Goal: Information Seeking & Learning: Find specific fact

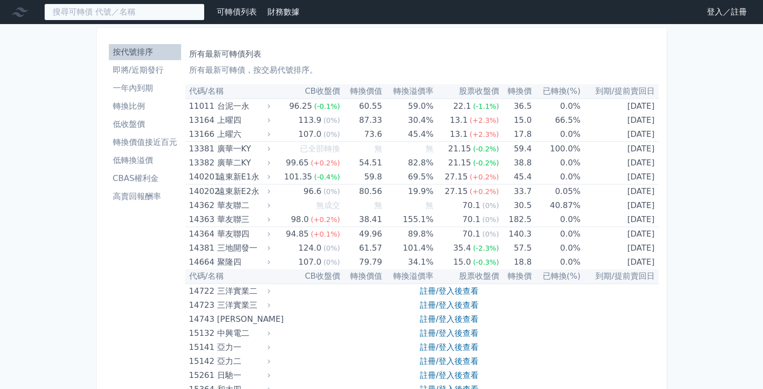
click at [133, 11] on input at bounding box center [124, 12] width 160 height 17
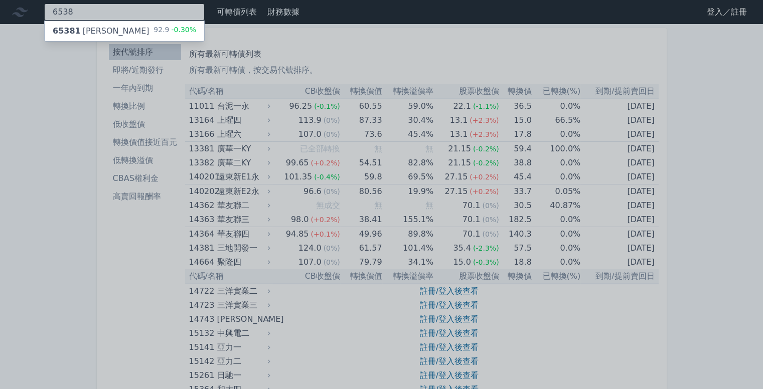
type input "6538"
click at [122, 33] on div "65381 [PERSON_NAME] 92.9 -0.30%" at bounding box center [124, 31] width 159 height 20
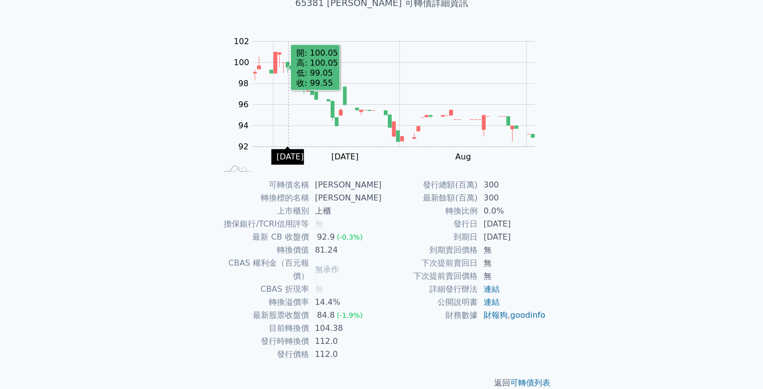
scroll to position [75, 0]
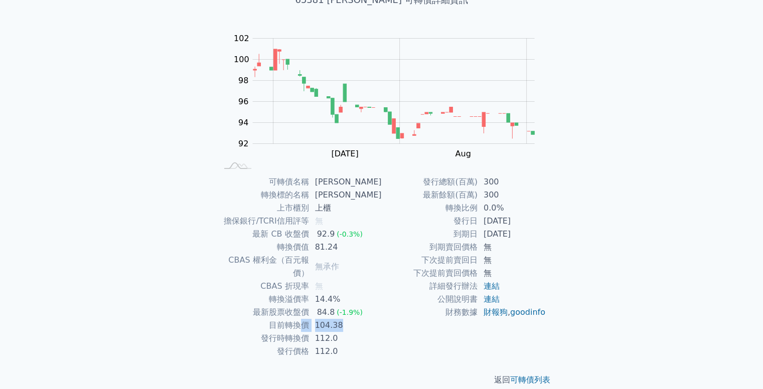
drag, startPoint x: 354, startPoint y: 313, endPoint x: 303, endPoint y: 313, distance: 50.2
click at [303, 319] on tr "目前轉換價 104.38" at bounding box center [299, 325] width 164 height 13
click at [345, 345] on td "112.0" at bounding box center [345, 351] width 73 height 13
click at [121, 227] on div "可轉債列表 財務數據 可轉債列表 財務數據 登入／註冊 登入／註冊 可轉債列表 › 65381 [PERSON_NAME] 65381 倉和一 可轉債詳細資訊…" at bounding box center [381, 163] width 763 height 477
click at [152, 224] on div "可轉債列表 財務數據 可轉債列表 財務數據 登入／註冊 登入／註冊 可轉債列表 › 65381 [PERSON_NAME] 65381 倉和一 可轉債詳細資訊…" at bounding box center [381, 163] width 763 height 477
